Goal: Information Seeking & Learning: Find specific fact

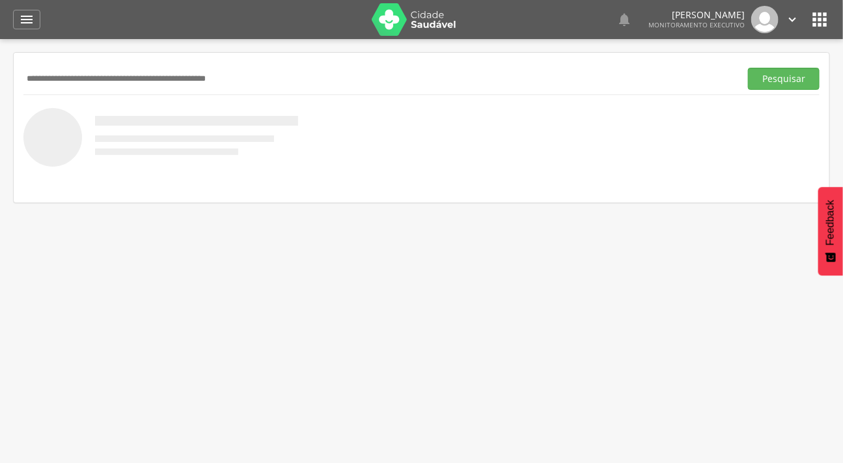
type input "*"
type input "**********"
click at [748, 68] on button "Pesquisar" at bounding box center [784, 79] width 72 height 22
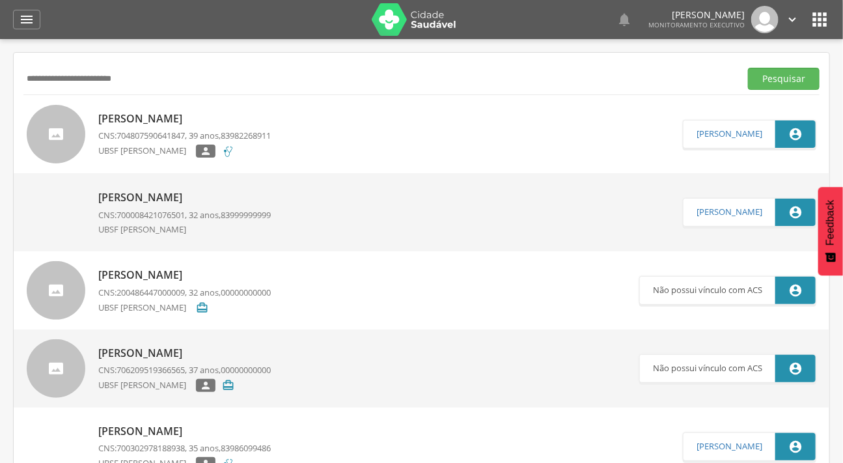
click at [169, 123] on p "[PERSON_NAME]" at bounding box center [184, 118] width 173 height 15
type input "**********"
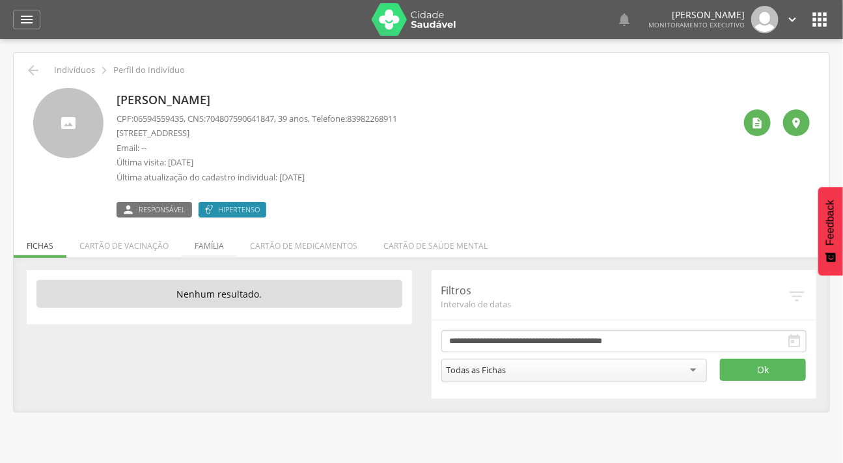
click at [202, 242] on li "Família" at bounding box center [209, 242] width 55 height 31
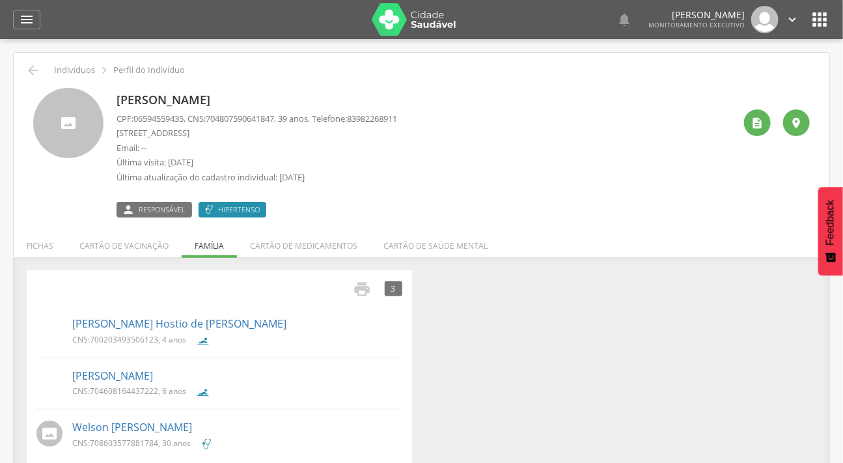
scroll to position [39, 0]
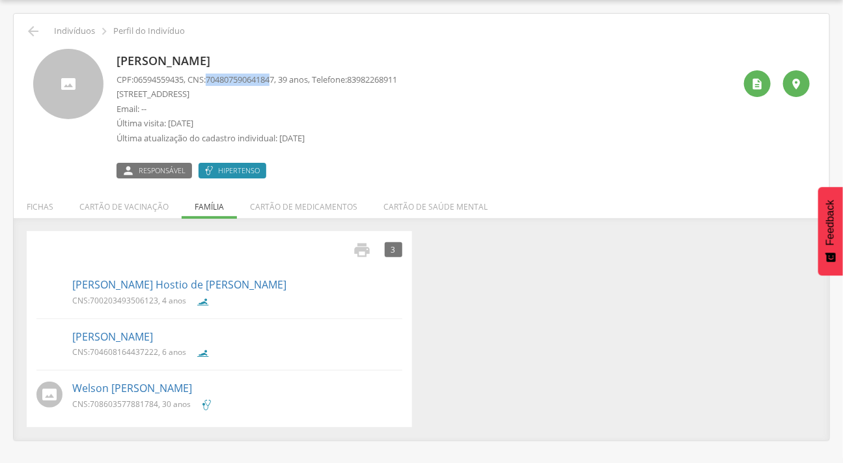
drag, startPoint x: 284, startPoint y: 80, endPoint x: 215, endPoint y: 75, distance: 69.2
click at [215, 75] on span "704807590641847" at bounding box center [240, 80] width 68 height 12
drag, startPoint x: 286, startPoint y: 76, endPoint x: 214, endPoint y: 77, distance: 71.6
click at [214, 77] on p "CPF: 06594559435 , CNS: [PHONE_NUMBER] , 39 anos, Telefone: [PHONE_NUMBER]" at bounding box center [257, 80] width 281 height 12
copy span "704807590641847"
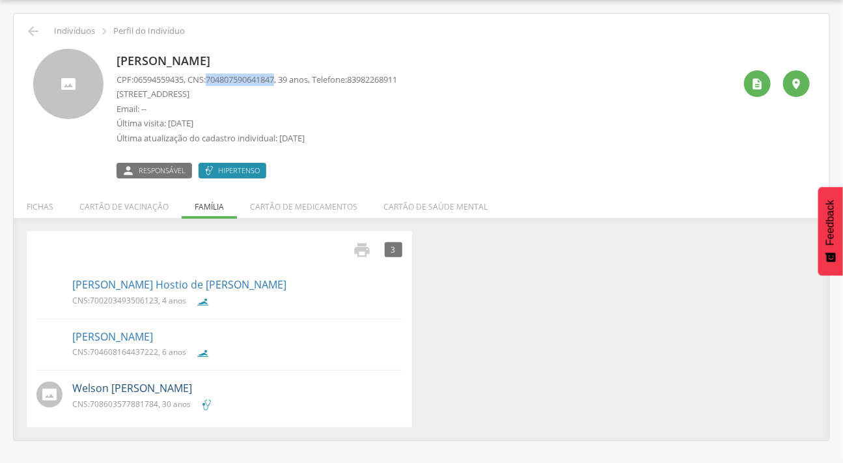
click at [125, 386] on link "Welson [PERSON_NAME]" at bounding box center [132, 388] width 120 height 15
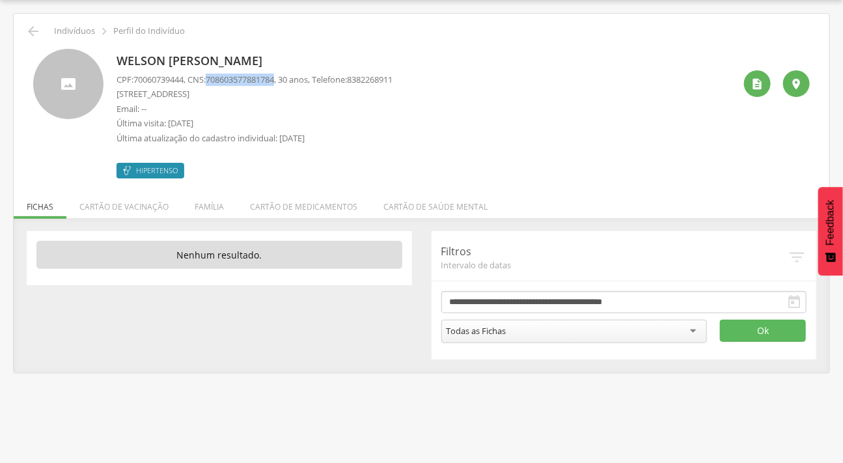
drag, startPoint x: 286, startPoint y: 80, endPoint x: 212, endPoint y: 73, distance: 74.6
click at [212, 74] on p "CPF: 70060739444 , CNS: [PHONE_NUMBER] , 30 anos, Telefone: [PHONE_NUMBER]" at bounding box center [255, 80] width 276 height 12
copy p "708603577881784"
click at [203, 203] on li "Família" at bounding box center [209, 203] width 55 height 31
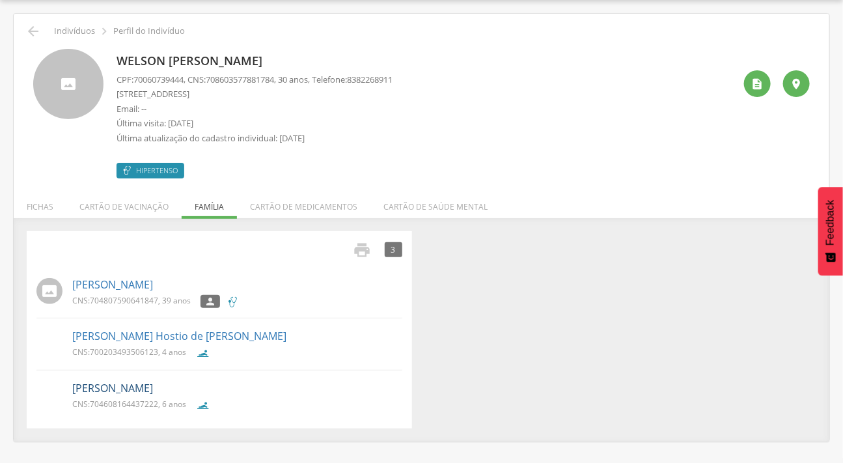
click at [153, 389] on link "[PERSON_NAME]" at bounding box center [112, 388] width 81 height 15
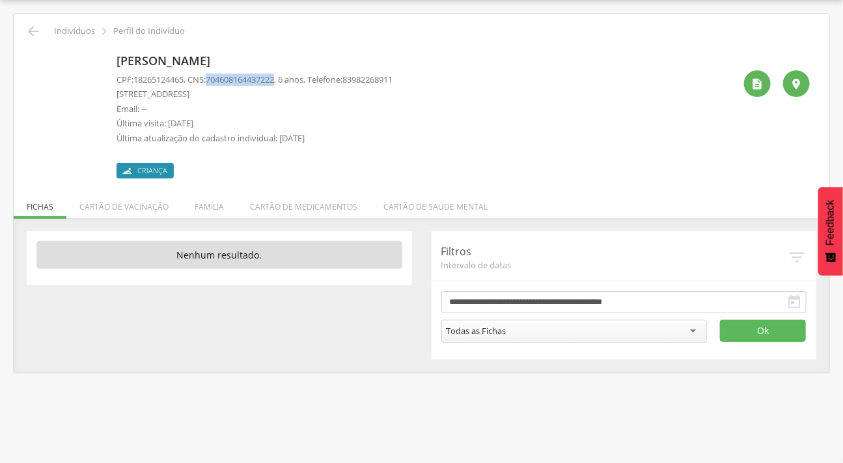
drag, startPoint x: 285, startPoint y: 79, endPoint x: 214, endPoint y: 79, distance: 71.6
click at [214, 79] on span "704608164437222" at bounding box center [240, 80] width 68 height 12
copy span "704608164437222"
click at [195, 206] on li "Família" at bounding box center [209, 203] width 55 height 31
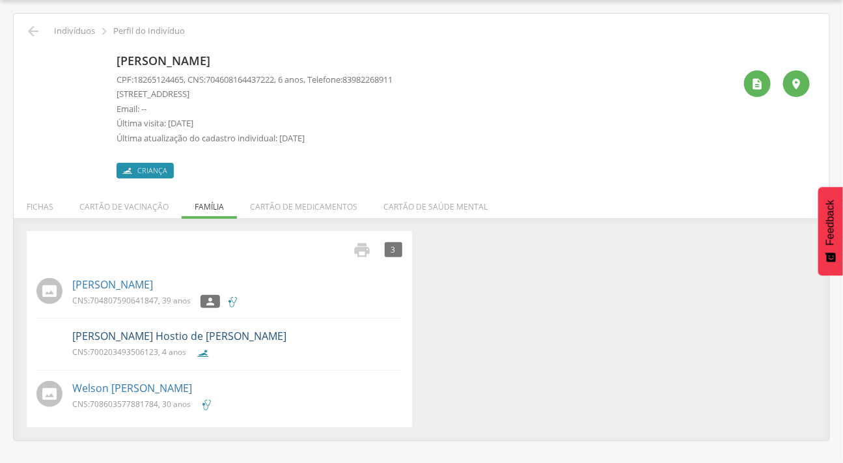
click at [141, 335] on link "[PERSON_NAME] Hostio de [PERSON_NAME]" at bounding box center [179, 336] width 214 height 15
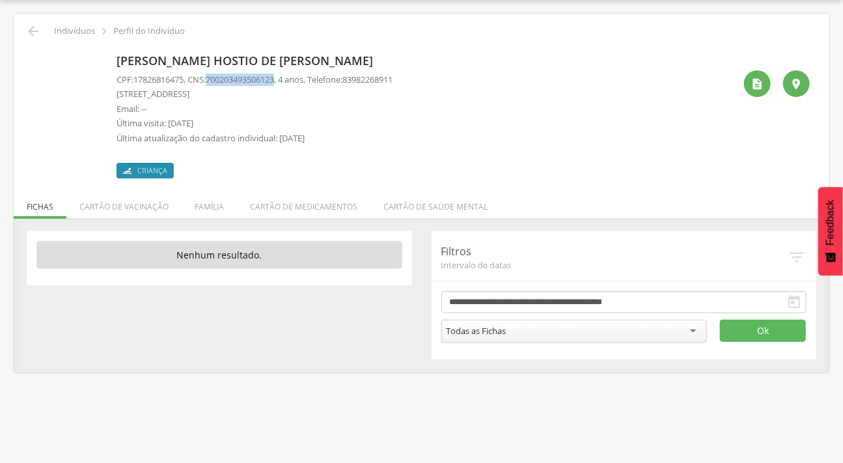
drag, startPoint x: 286, startPoint y: 78, endPoint x: 214, endPoint y: 82, distance: 72.4
click at [214, 82] on span "700203493506123" at bounding box center [240, 80] width 68 height 12
copy span "700203493506123"
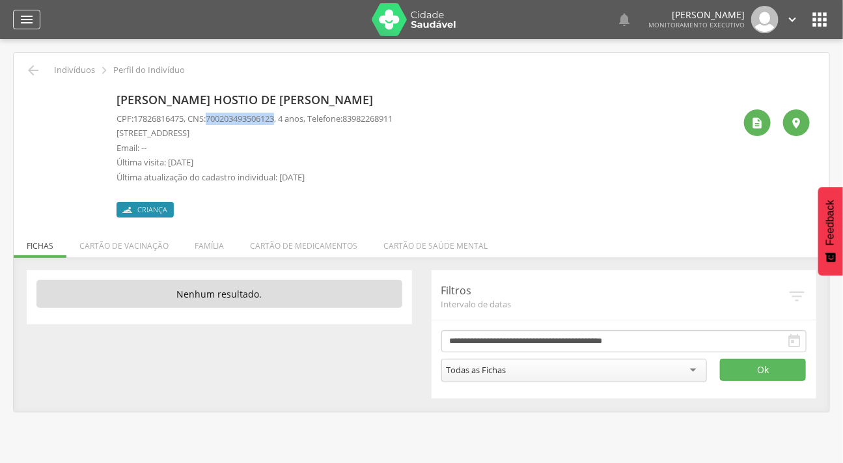
click at [27, 15] on icon "" at bounding box center [27, 20] width 16 height 16
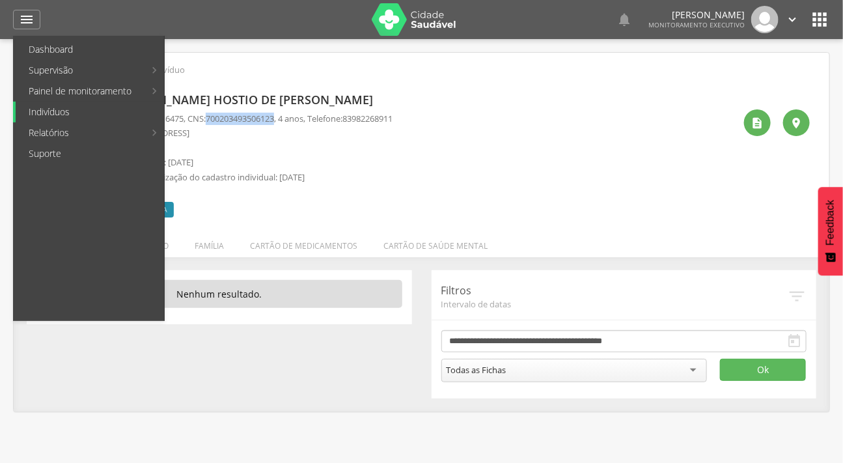
click at [52, 109] on link "Indivíduos" at bounding box center [90, 112] width 148 height 21
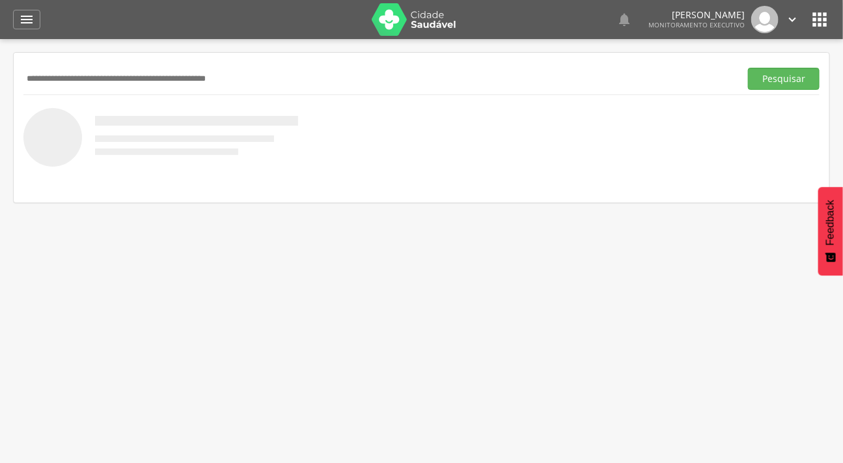
click at [119, 77] on input "text" at bounding box center [379, 79] width 712 height 22
type input "**********"
click at [748, 68] on button "Pesquisar" at bounding box center [784, 79] width 72 height 22
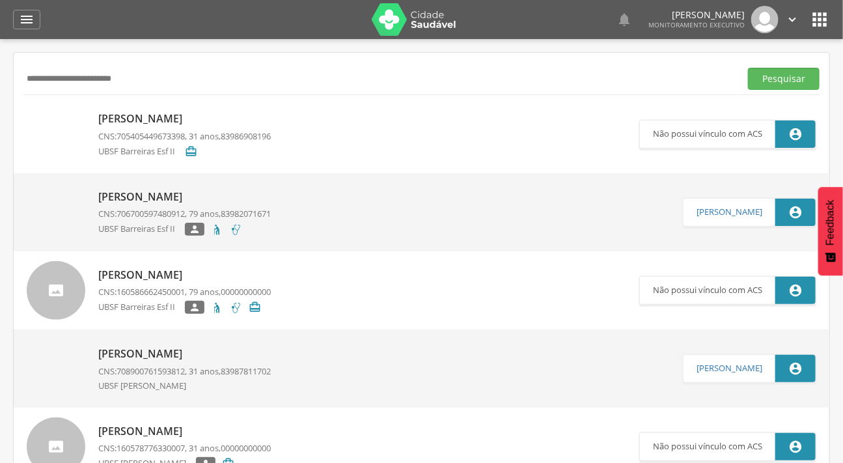
drag, startPoint x: 140, startPoint y: 81, endPoint x: 0, endPoint y: 82, distance: 140.0
click at [0, 82] on div " Supervisão  Distritos  Ubs Coordenador: - Caraúbas / [GEOGRAPHIC_DATA] Inte…" at bounding box center [421, 270] width 843 height 463
type input "**********"
click at [748, 68] on button "Pesquisar" at bounding box center [784, 79] width 72 height 22
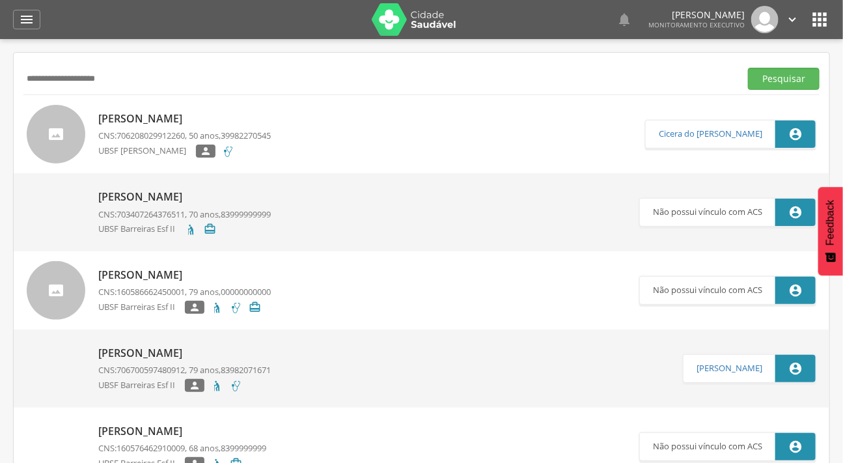
click at [63, 119] on div at bounding box center [56, 134] width 59 height 59
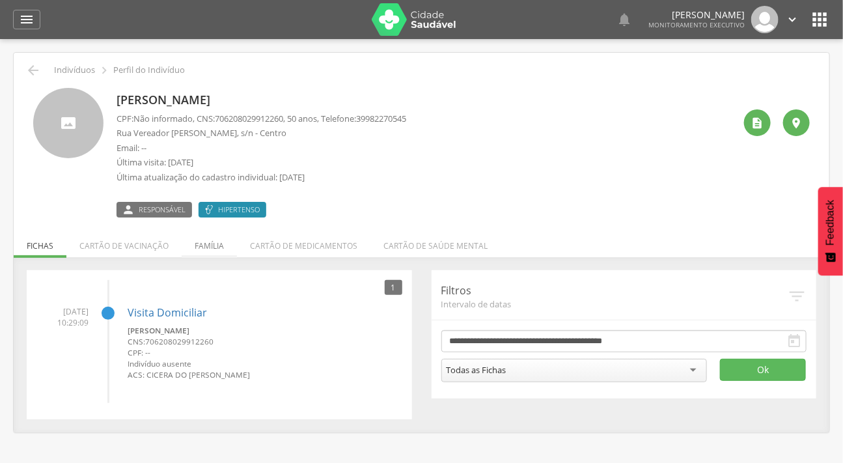
click at [219, 240] on li "Família" at bounding box center [209, 242] width 55 height 31
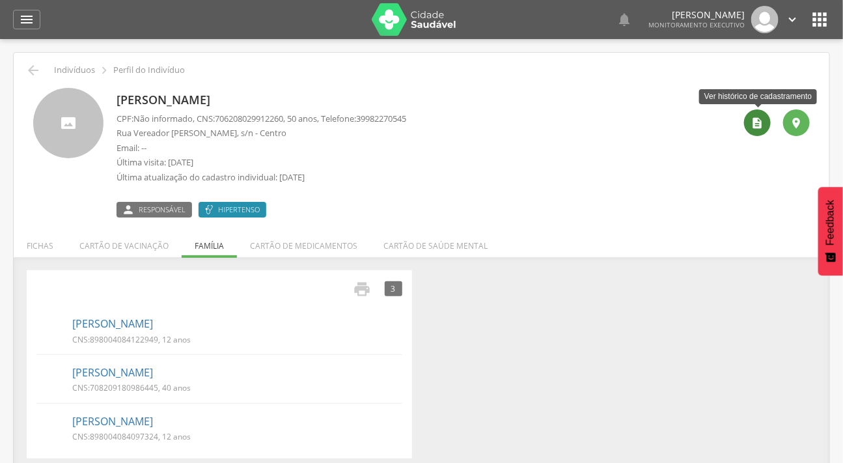
click at [755, 115] on div "" at bounding box center [757, 122] width 27 height 27
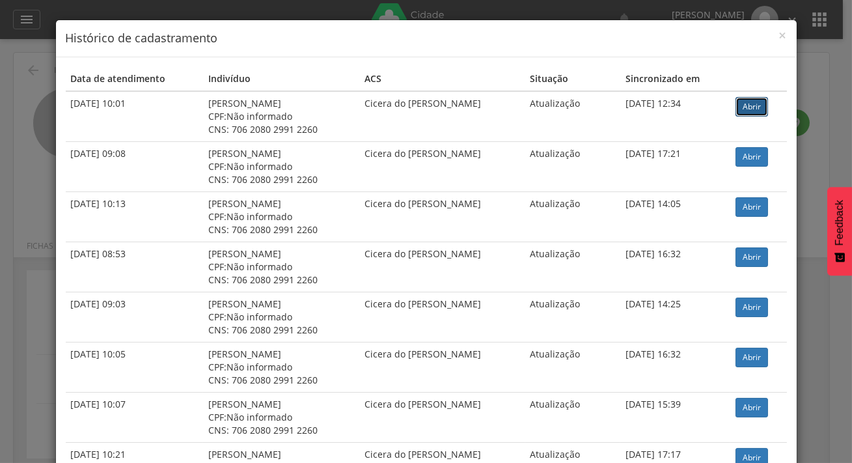
click at [752, 99] on link "Abrir" at bounding box center [752, 107] width 33 height 20
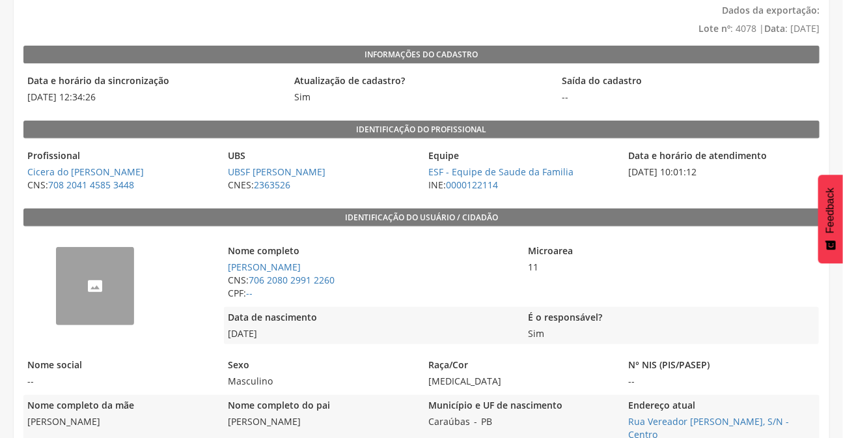
scroll to position [216, 0]
